Goal: Information Seeking & Learning: Compare options

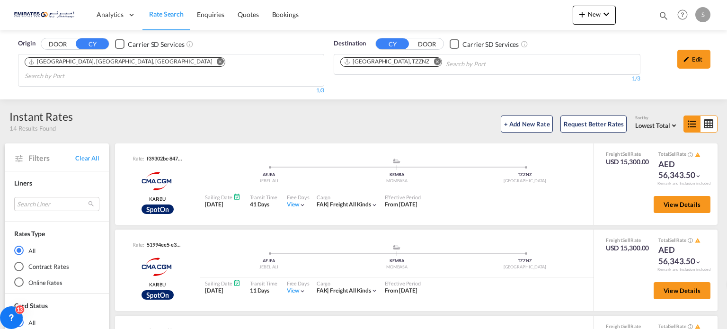
click at [434, 58] on md-icon "Remove" at bounding box center [437, 61] width 7 height 7
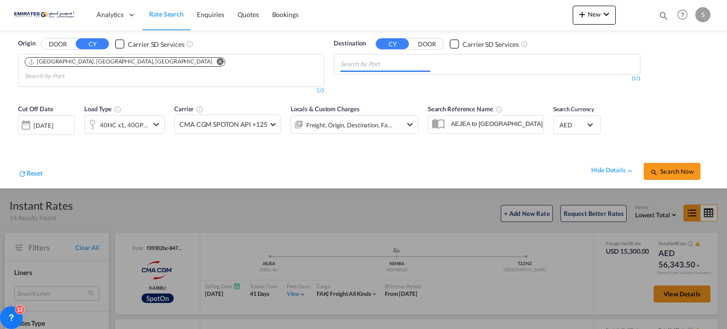
paste input "[GEOGRAPHIC_DATA]"
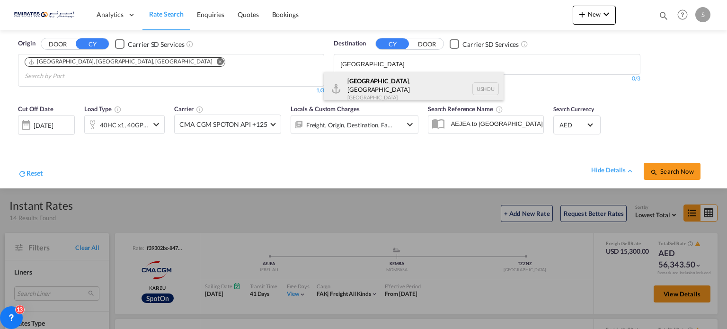
type input "[GEOGRAPHIC_DATA]"
click at [376, 80] on div "[GEOGRAPHIC_DATA] , [GEOGRAPHIC_DATA] [GEOGRAPHIC_DATA] USHOU" at bounding box center [414, 89] width 180 height 34
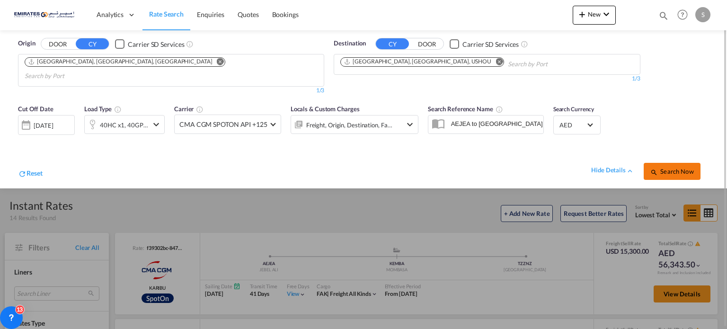
click at [665, 168] on span "Search Now" at bounding box center [672, 172] width 43 height 8
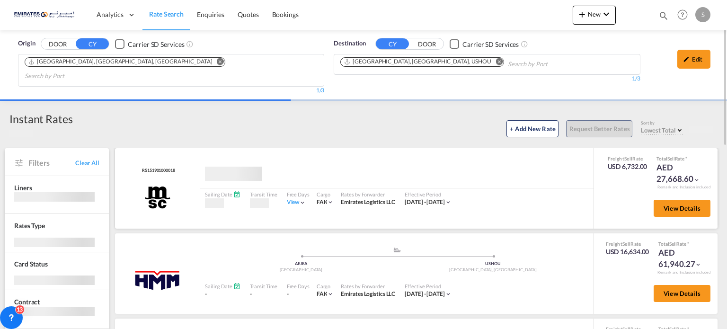
scroll to position [95, 0]
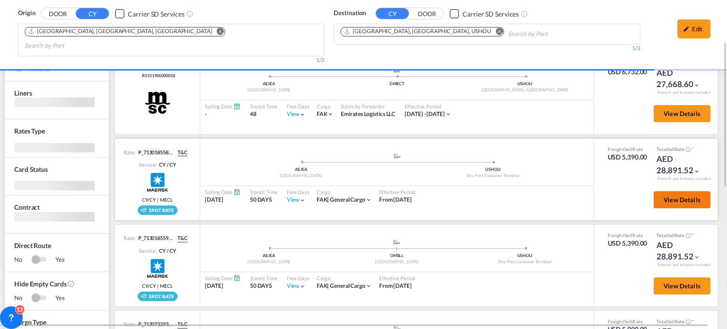
click at [664, 196] on span "View Details" at bounding box center [682, 200] width 37 height 8
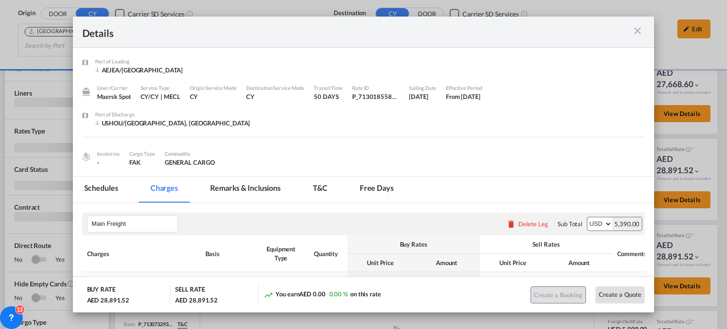
click at [637, 26] on md-icon "icon-close m-3 fg-AAA8AD cursor" at bounding box center [637, 30] width 11 height 11
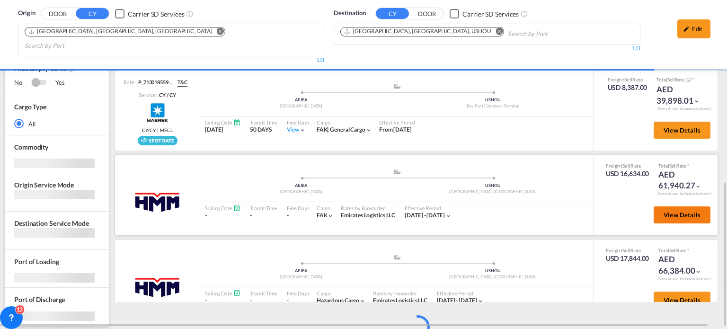
click at [663, 206] on button "View Details" at bounding box center [682, 214] width 57 height 17
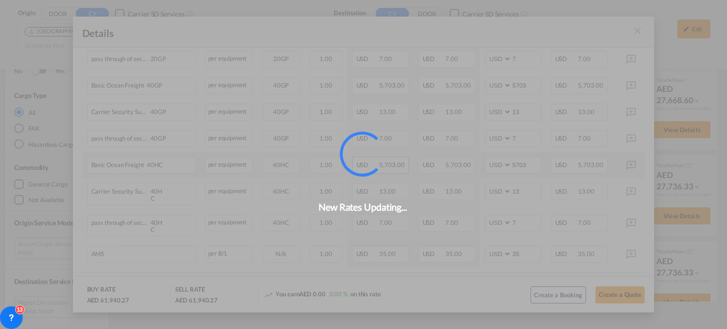
scroll to position [408, 0]
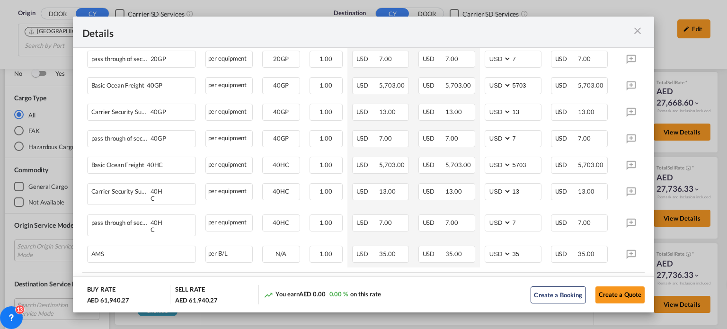
click at [636, 28] on md-icon "icon-close m-3 fg-AAA8AD cursor" at bounding box center [637, 30] width 11 height 11
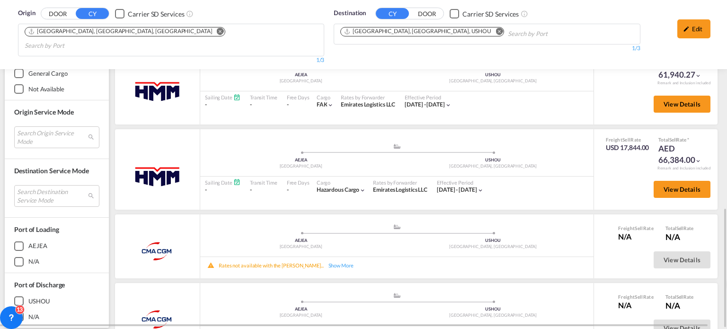
scroll to position [1930, 0]
